Goal: Find contact information: Find contact information

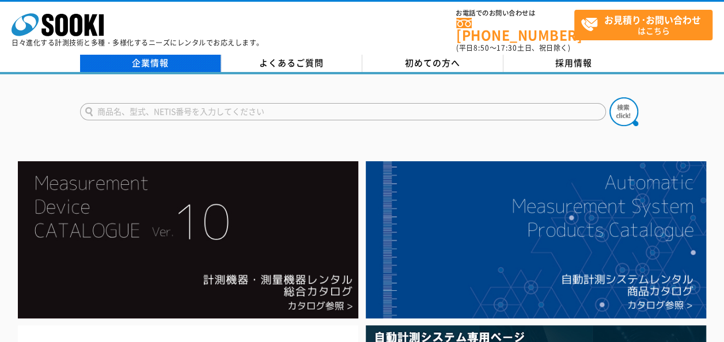
click at [169, 55] on link "企業情報" at bounding box center [150, 63] width 141 height 17
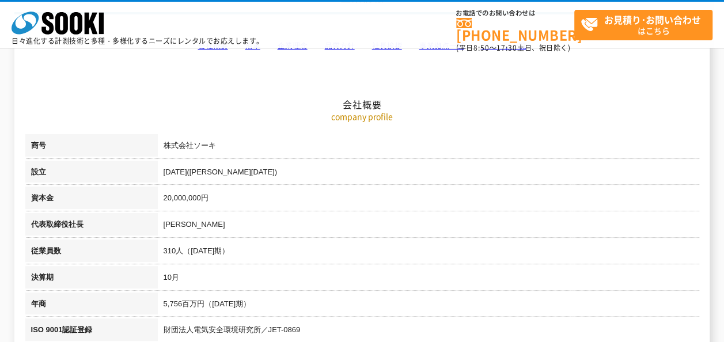
scroll to position [115, 0]
drag, startPoint x: 162, startPoint y: 221, endPoint x: 221, endPoint y: 226, distance: 59.0
click at [210, 225] on td "[PERSON_NAME]" at bounding box center [429, 227] width 542 height 27
copy td "[PERSON_NAME]"
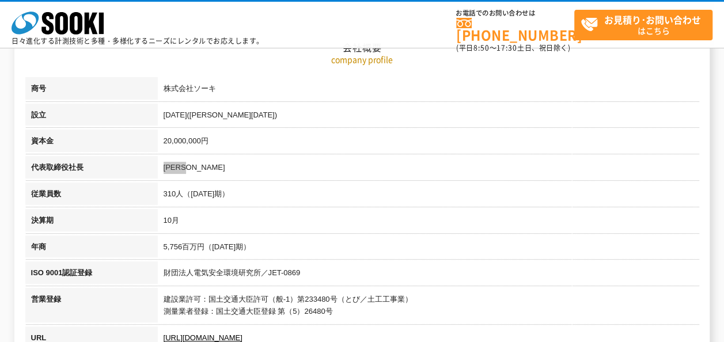
scroll to position [231, 0]
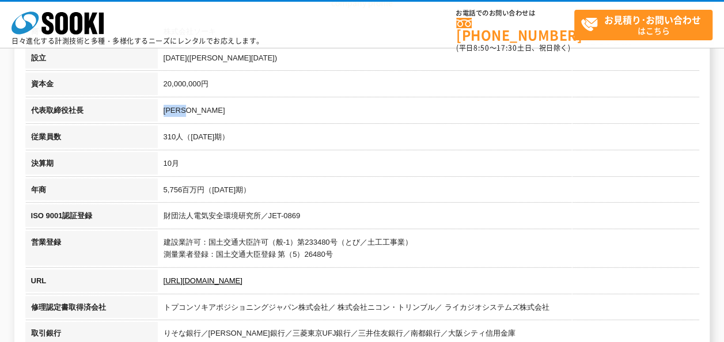
copy td "[PERSON_NAME]"
